Goal: Task Accomplishment & Management: Use online tool/utility

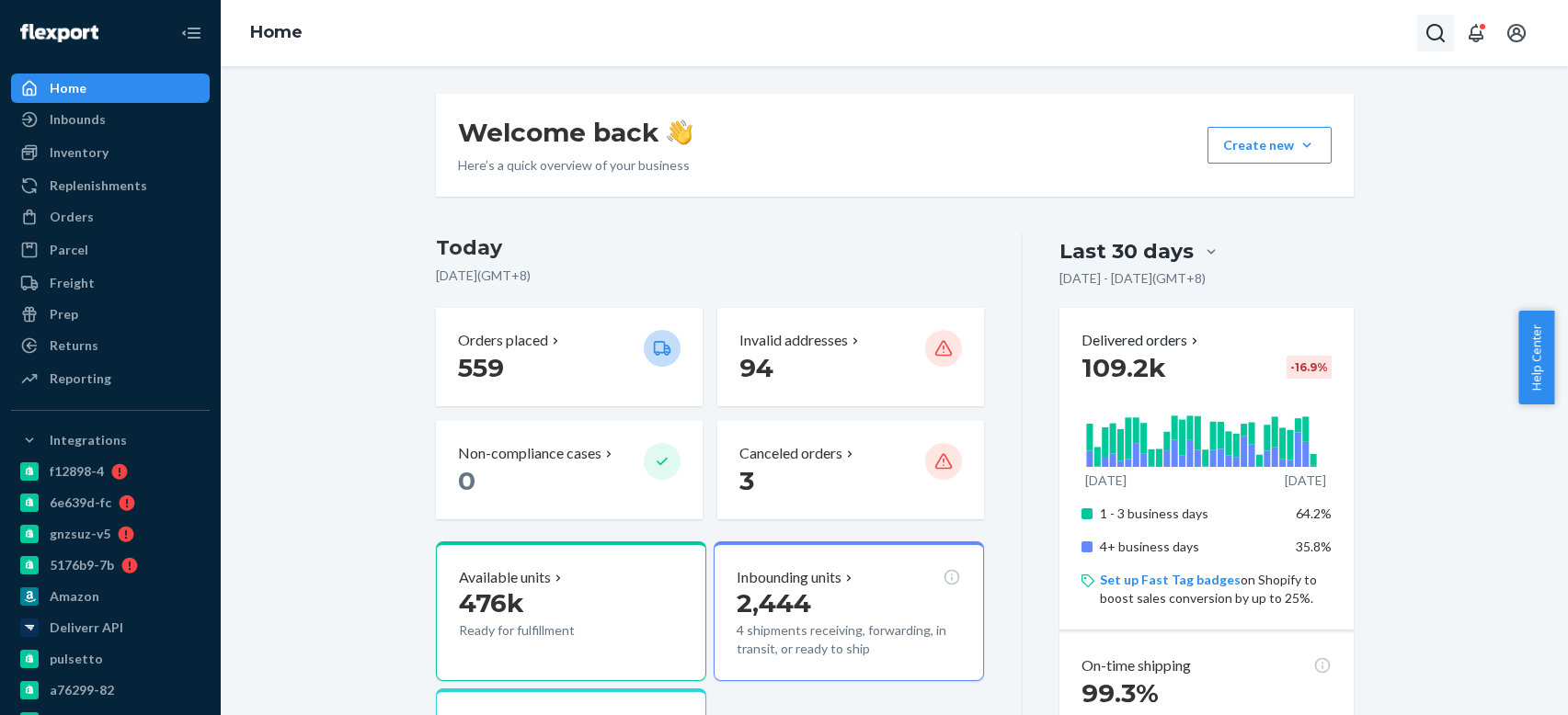
click at [1426, 45] on button "Open Search Box" at bounding box center [1435, 33] width 37 height 37
click at [1303, 34] on input "Search Input" at bounding box center [1345, 34] width 150 height 24
type input "BIO-2737379"
click at [1326, 10] on p "[PERSON_NAME]" at bounding box center [1390, 1] width 129 height 19
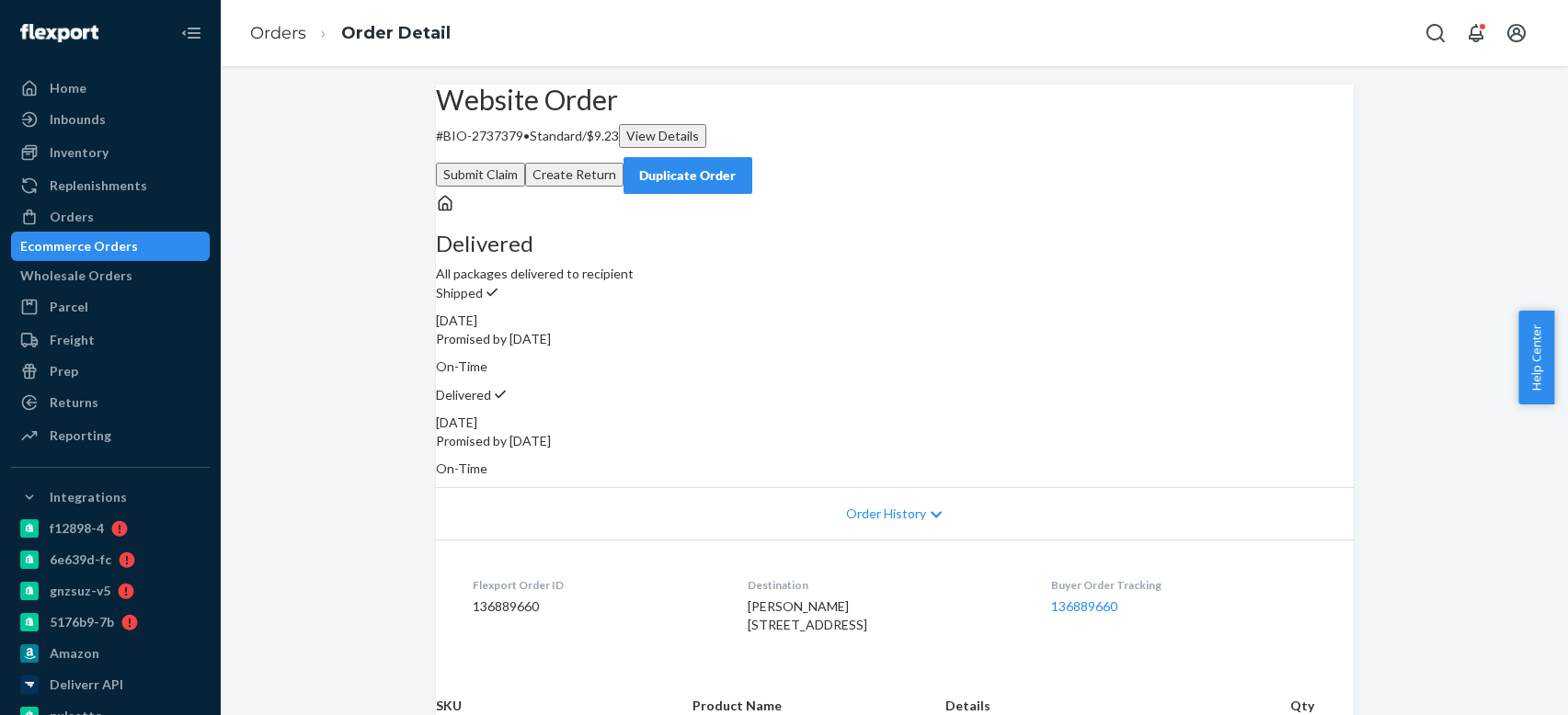
click at [623, 163] on button "Create Return" at bounding box center [574, 175] width 98 height 24
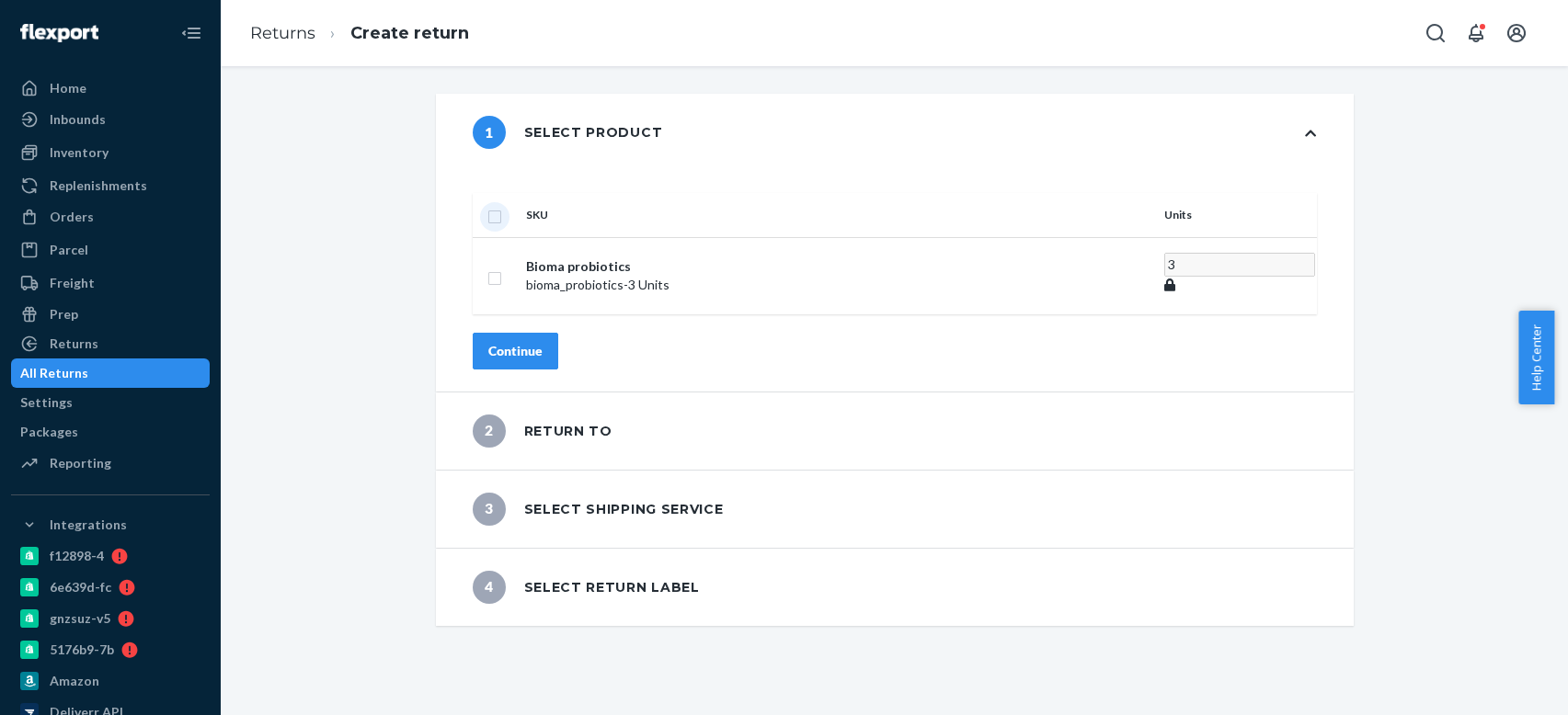
click at [503, 205] on input "checkbox" at bounding box center [495, 215] width 15 height 20
checkbox input "true"
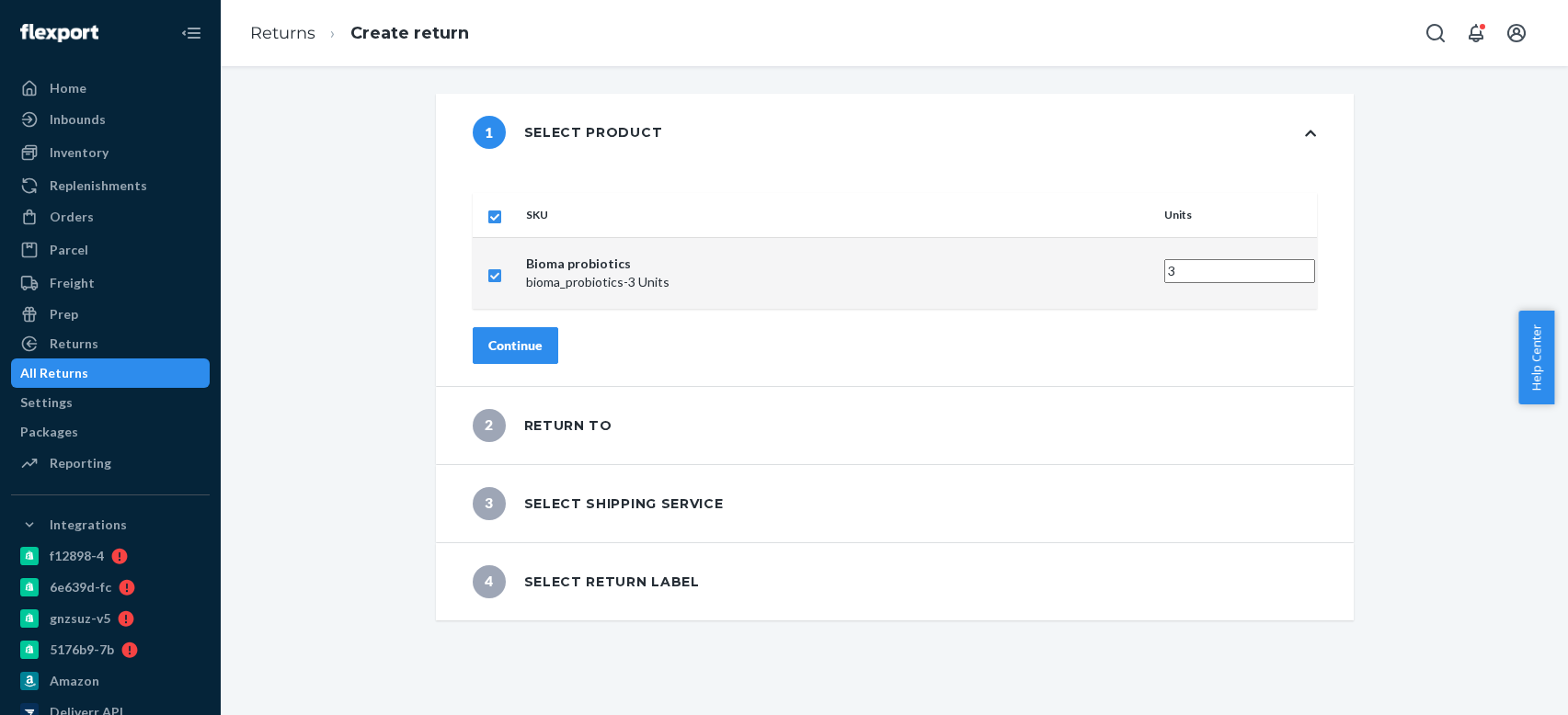
click at [558, 327] on button "Continue" at bounding box center [515, 345] width 85 height 37
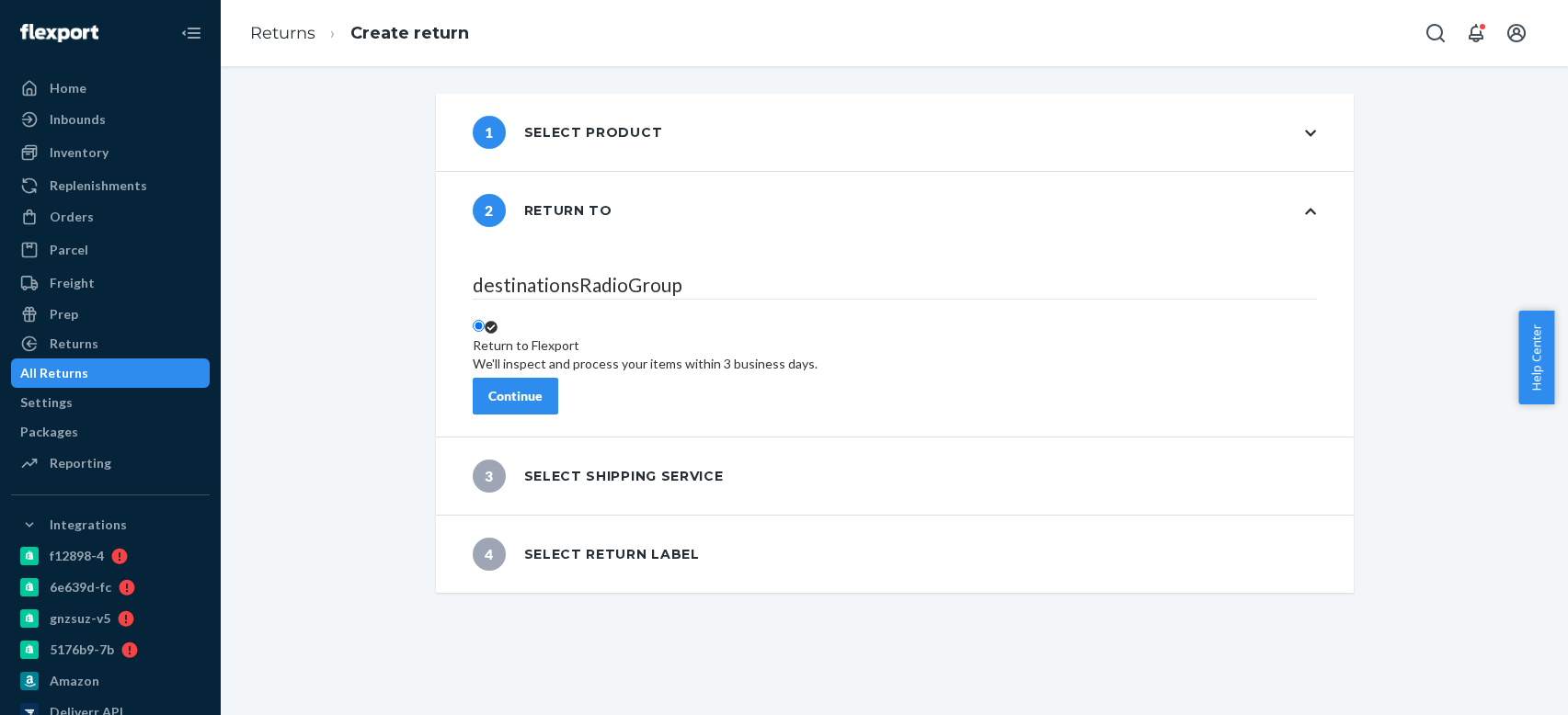
click at [558, 378] on button "Continue" at bounding box center [515, 396] width 85 height 37
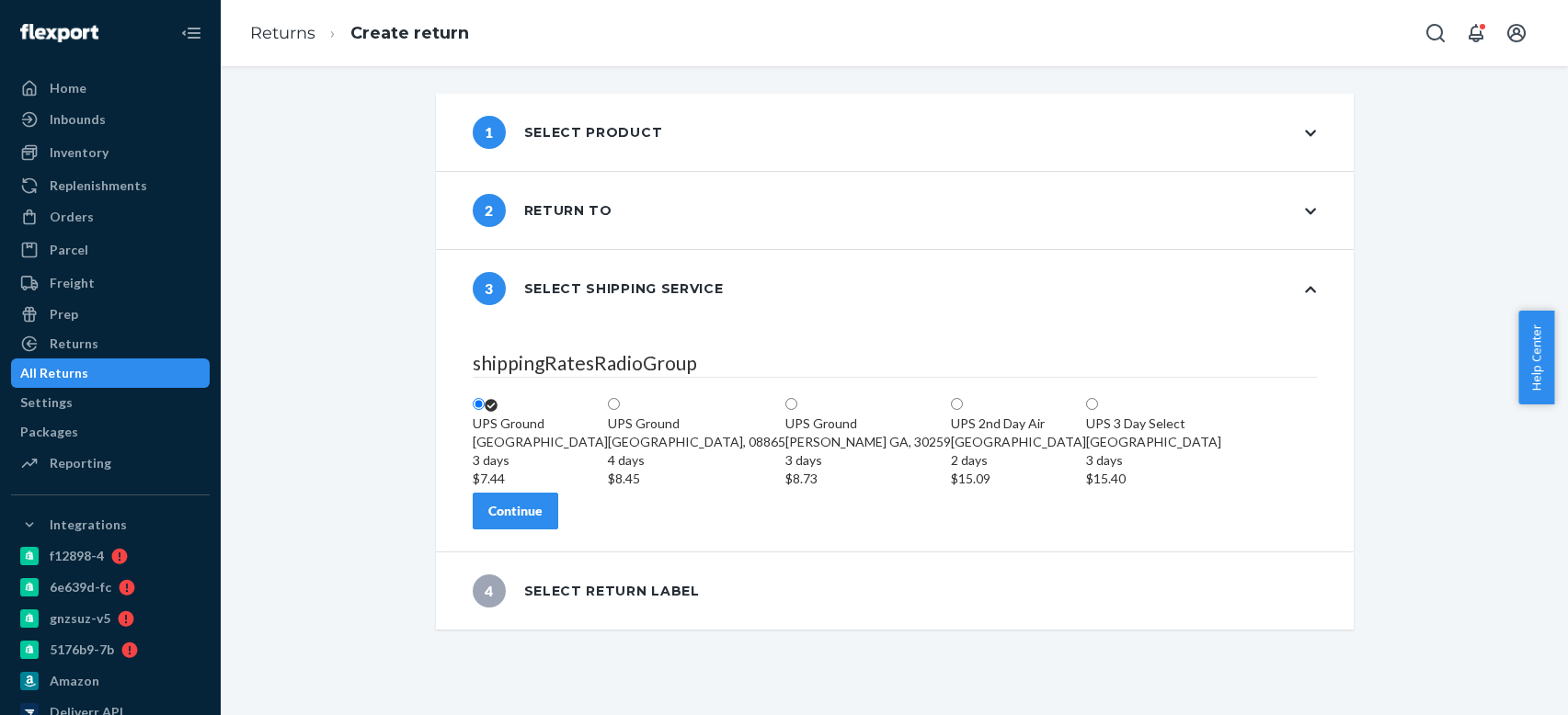
click at [558, 529] on button "Continue" at bounding box center [515, 510] width 85 height 37
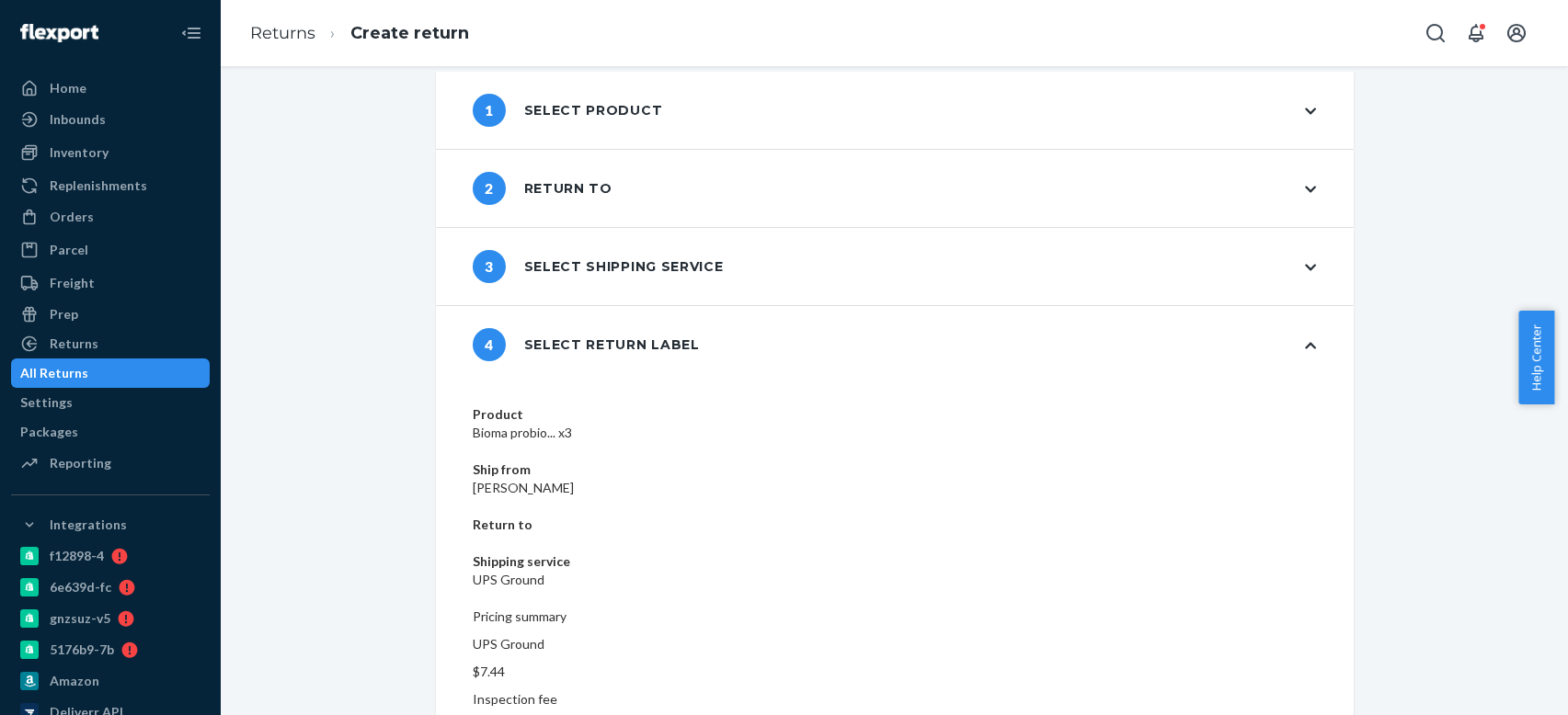
scroll to position [35, 0]
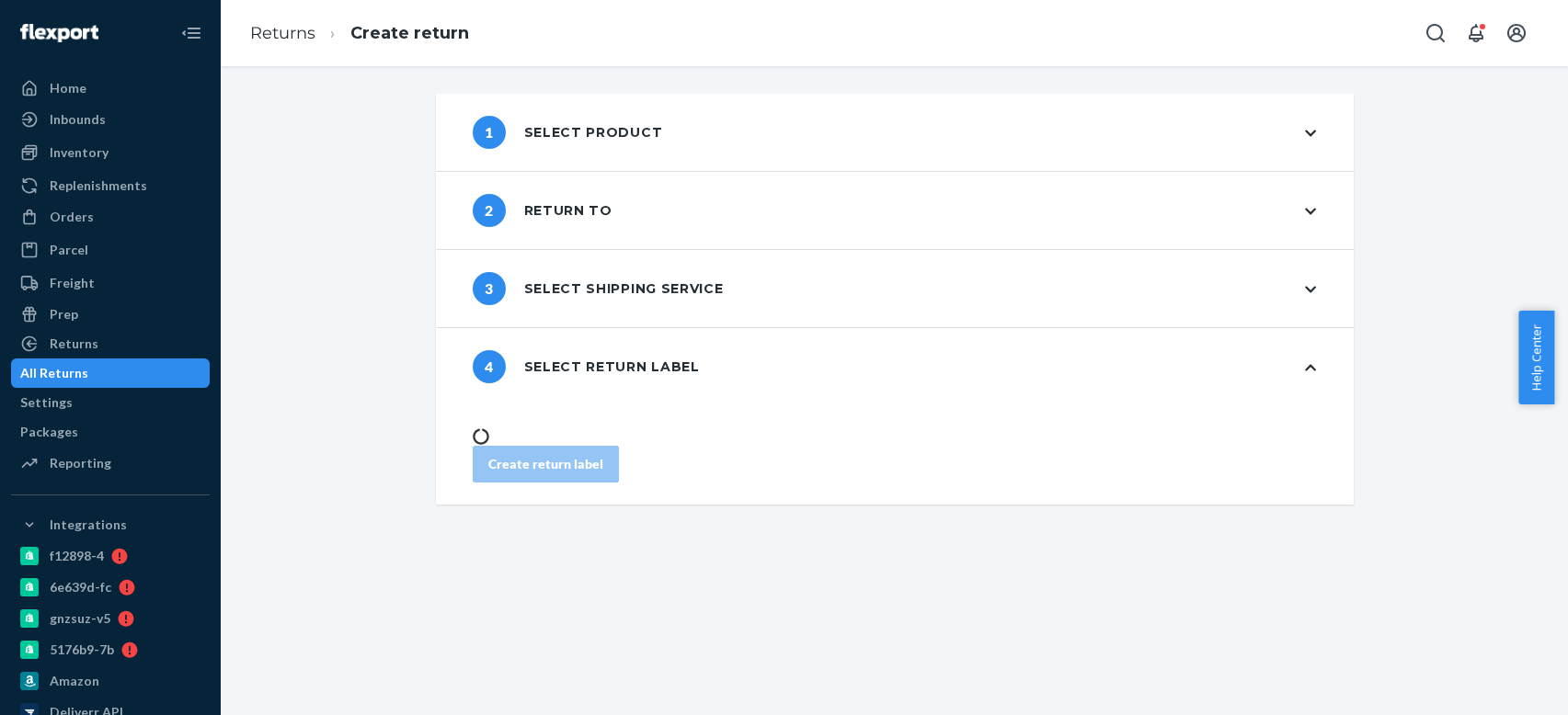
scroll to position [0, 0]
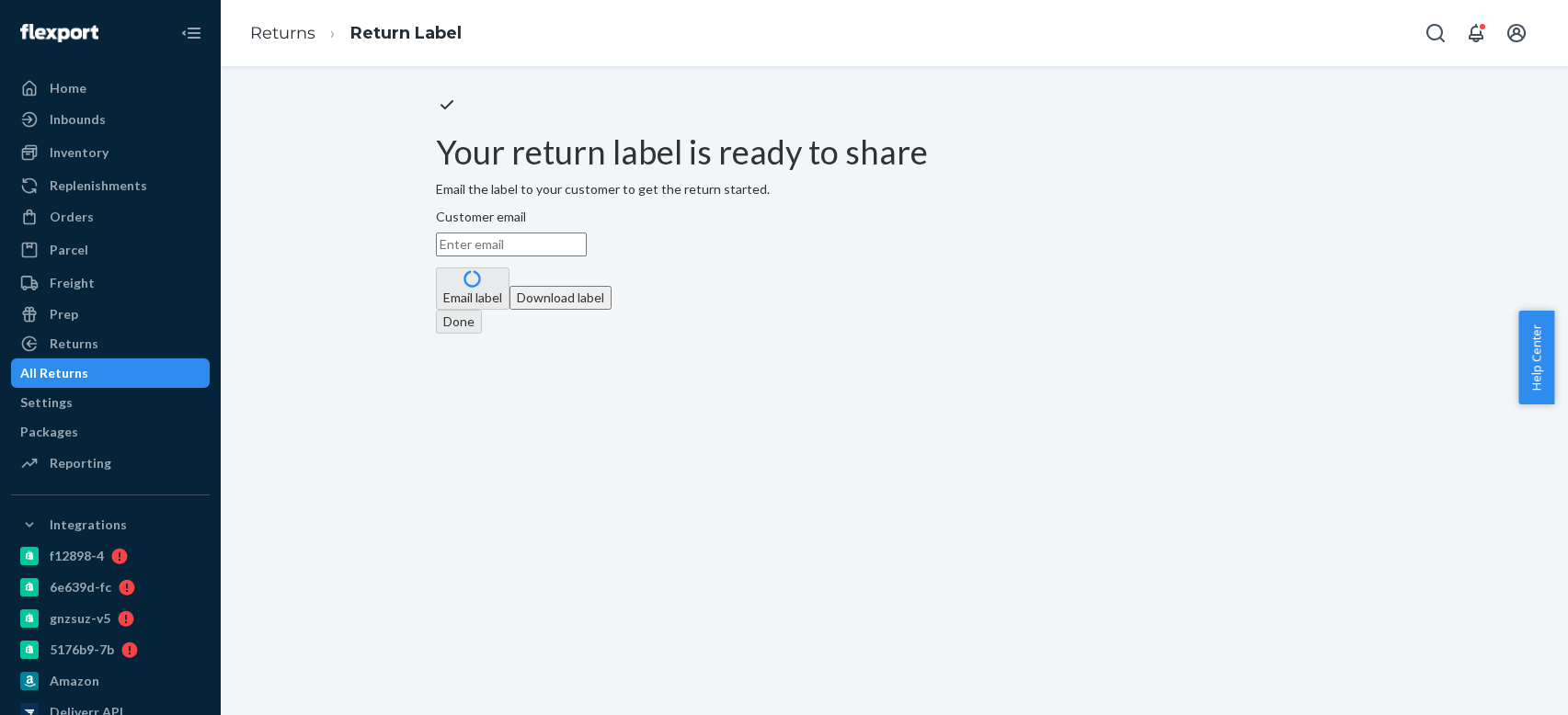
click at [611, 310] on button "Download label" at bounding box center [560, 298] width 102 height 24
